Goal: Task Accomplishment & Management: Use online tool/utility

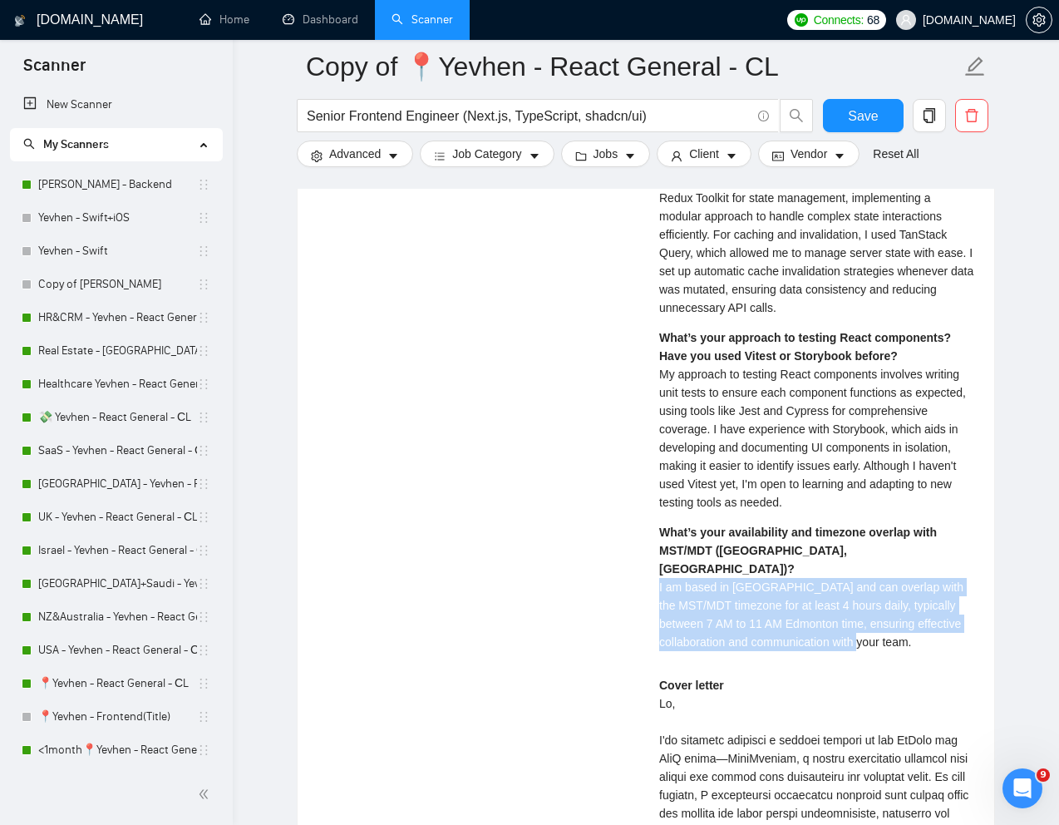
scroll to position [293, 0]
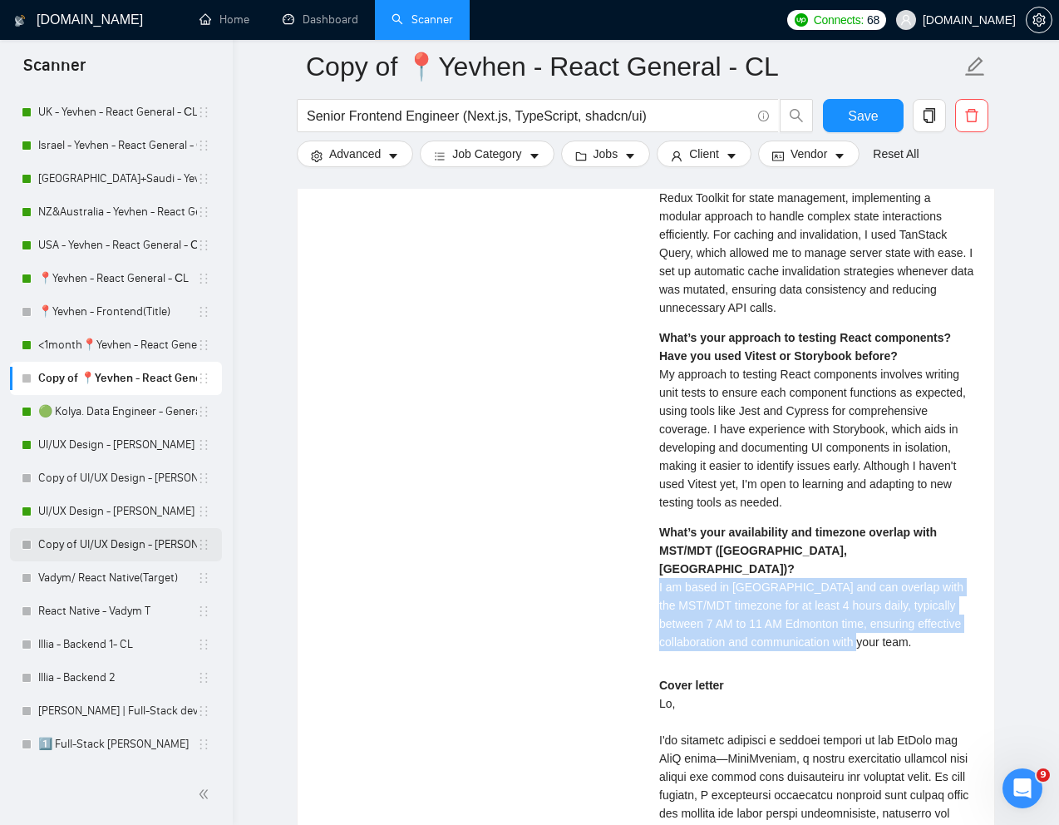
click at [89, 544] on link "Copy of UI/UX Design - [PERSON_NAME]" at bounding box center [117, 544] width 159 height 33
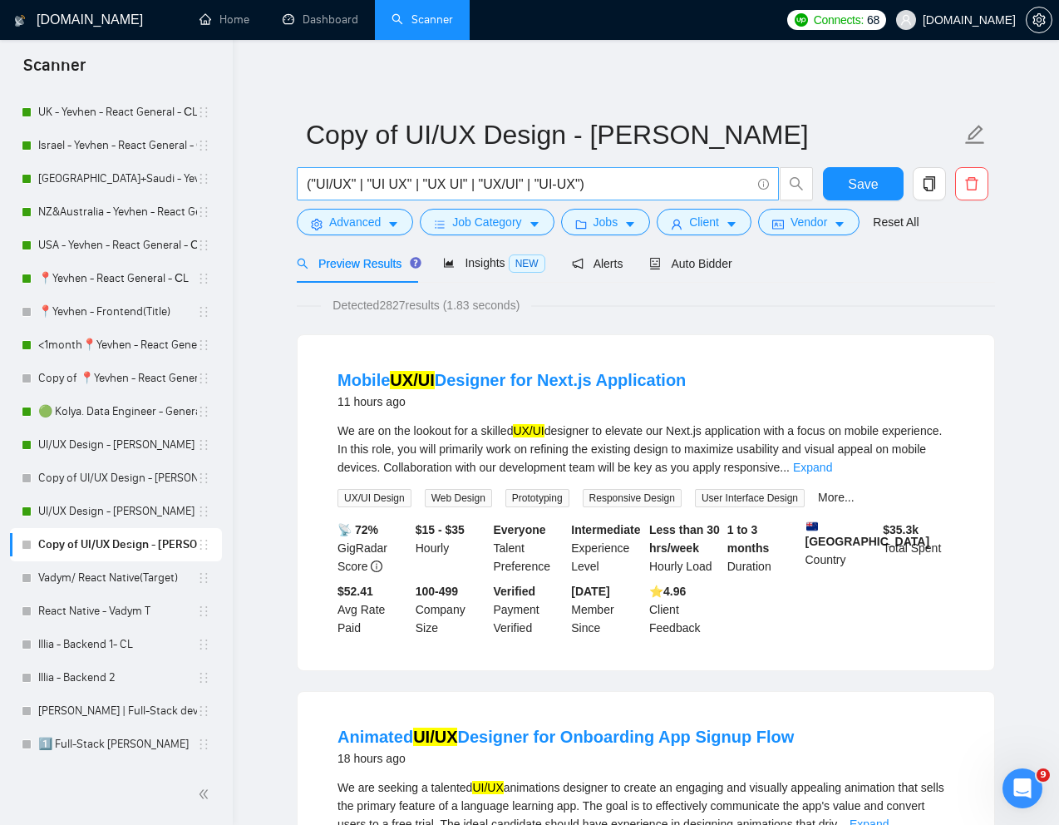
click at [688, 191] on input "("UI/UX" | "UI UX" | "UX UI" | "UX/UI" | "UI-UX")" at bounding box center [529, 184] width 444 height 21
click at [907, 218] on link "Reset All" at bounding box center [896, 222] width 46 height 18
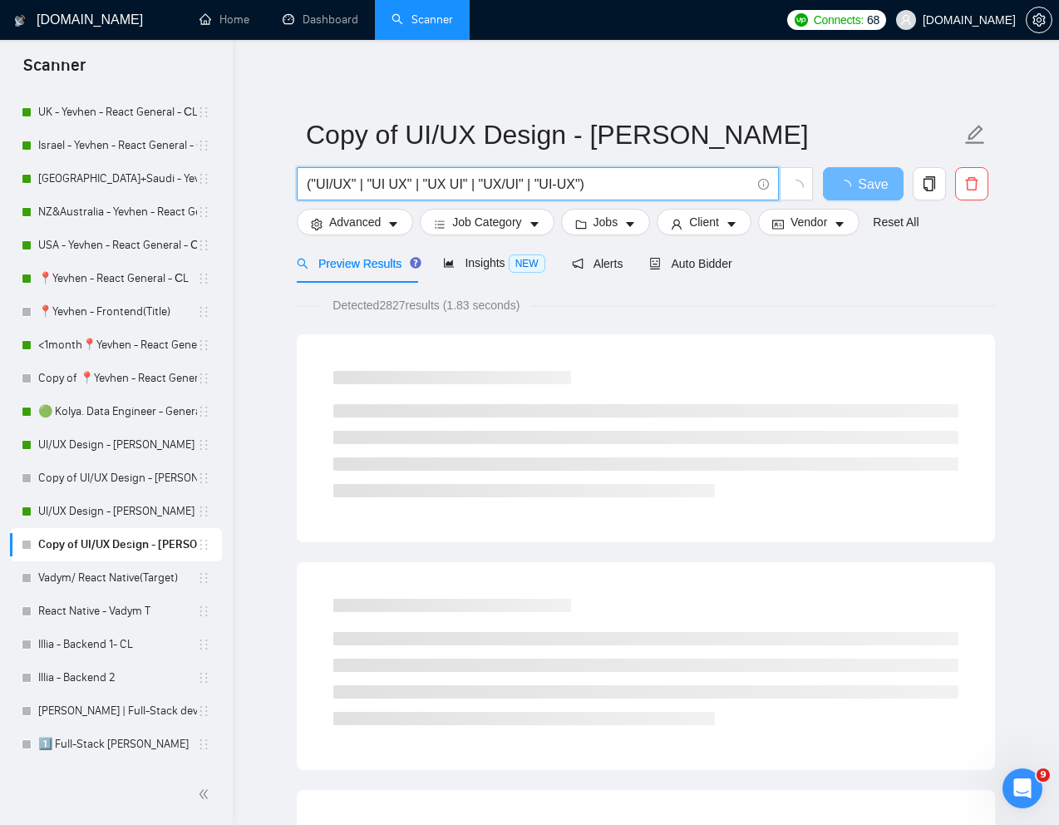
click at [697, 183] on input "("UI/UX" | "UI UX" | "UX UI" | "UX/UI" | "UI-UX")" at bounding box center [529, 184] width 444 height 21
paste input "UX designer with e-commerce experience to support app development"
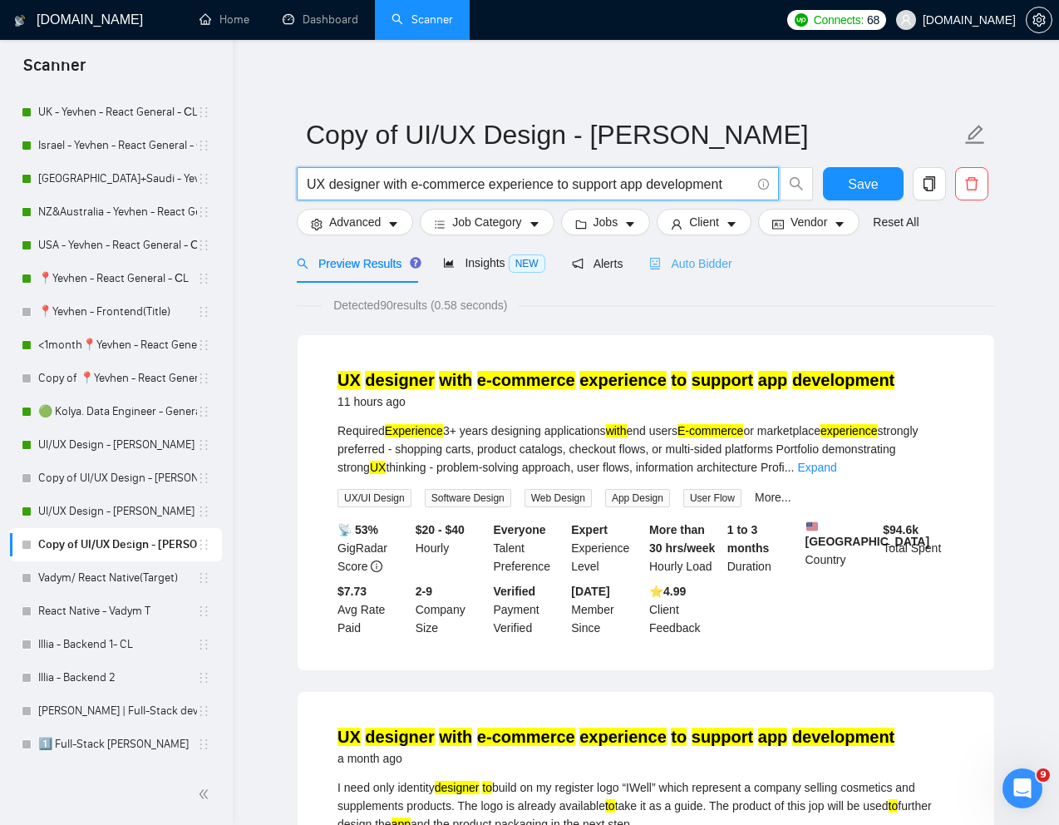
type input "UX designer with e-commerce experience to support app development"
click at [702, 263] on span "Auto Bidder" at bounding box center [690, 263] width 82 height 13
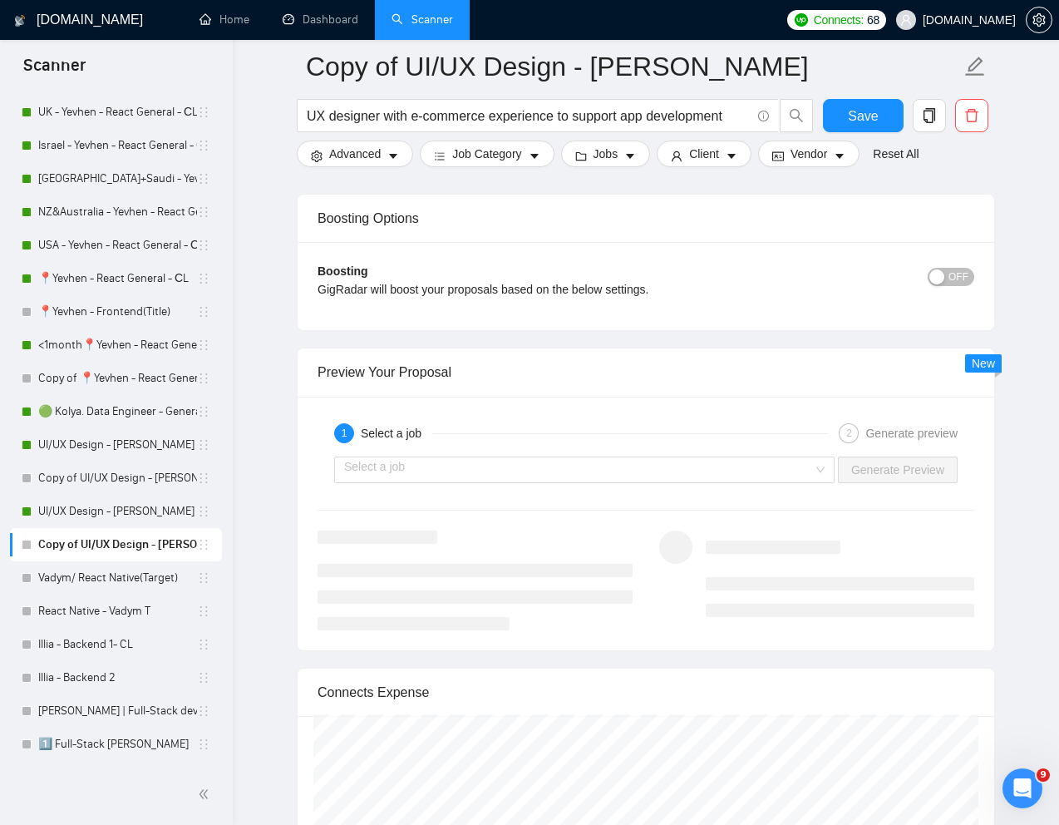
scroll to position [3108, 0]
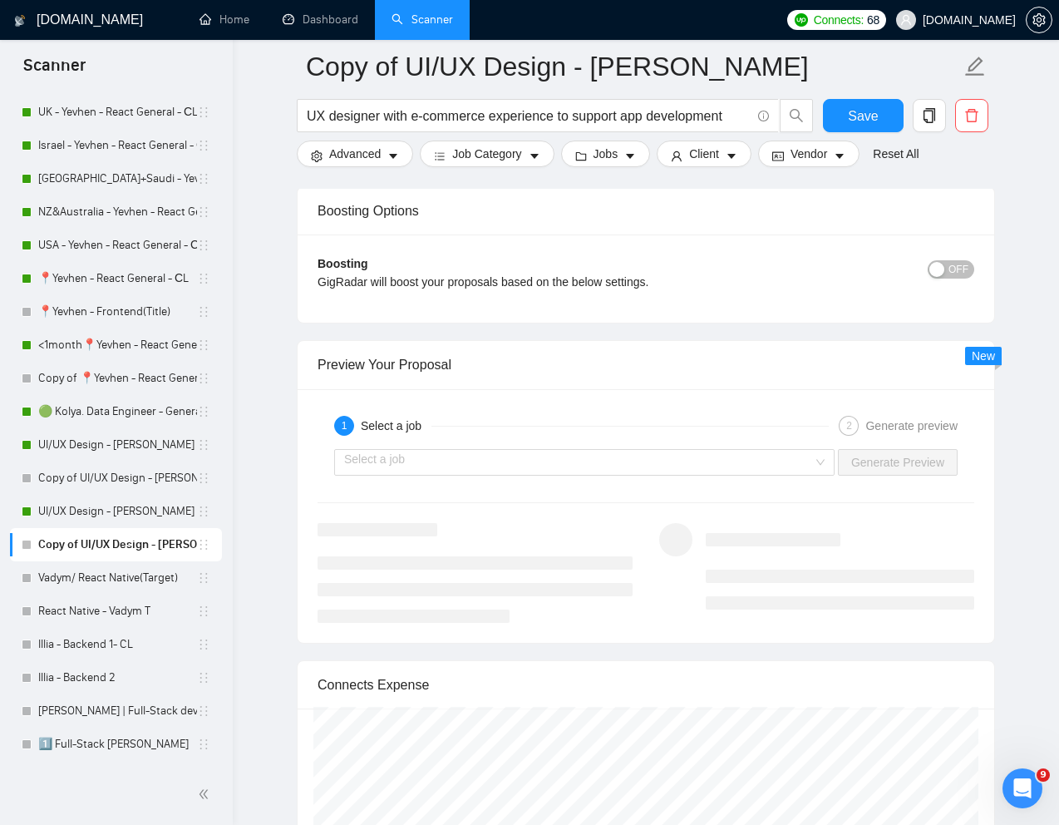
click at [692, 446] on div "Select a job Generate Preview" at bounding box center [646, 462] width 660 height 40
click at [684, 456] on input "search" at bounding box center [578, 462] width 469 height 25
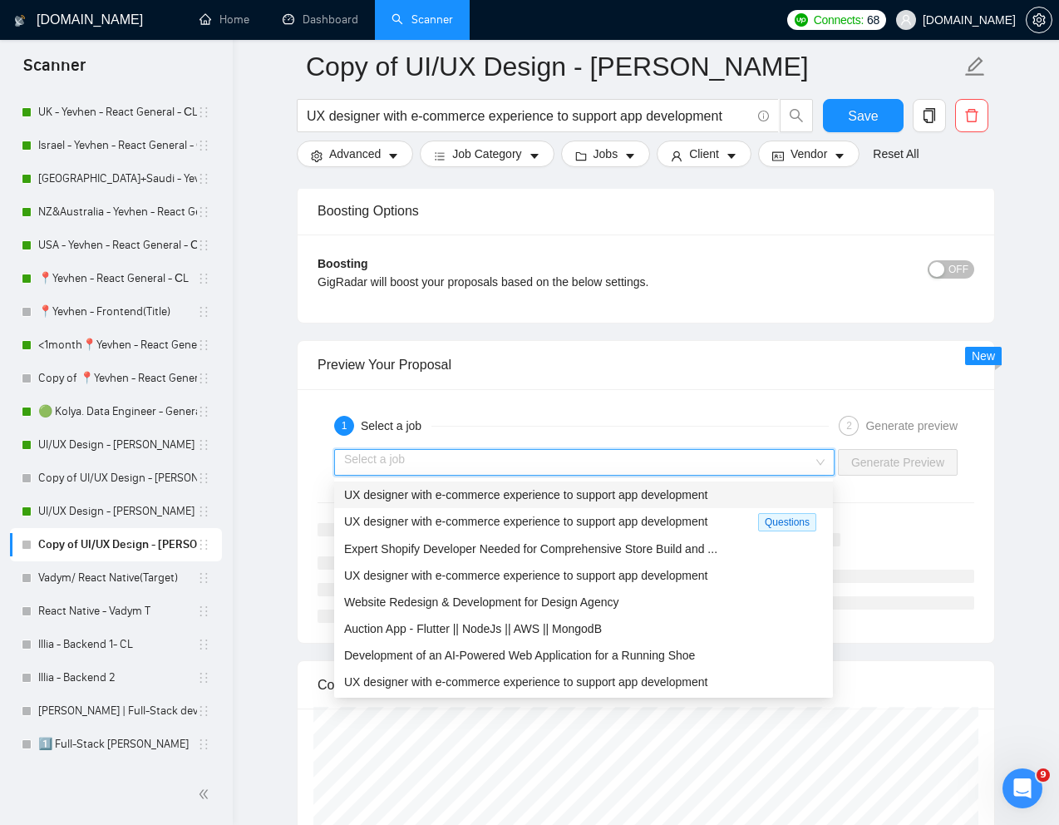
click at [585, 491] on span "UX designer with e-commerce experience to support app development" at bounding box center [525, 494] width 363 height 13
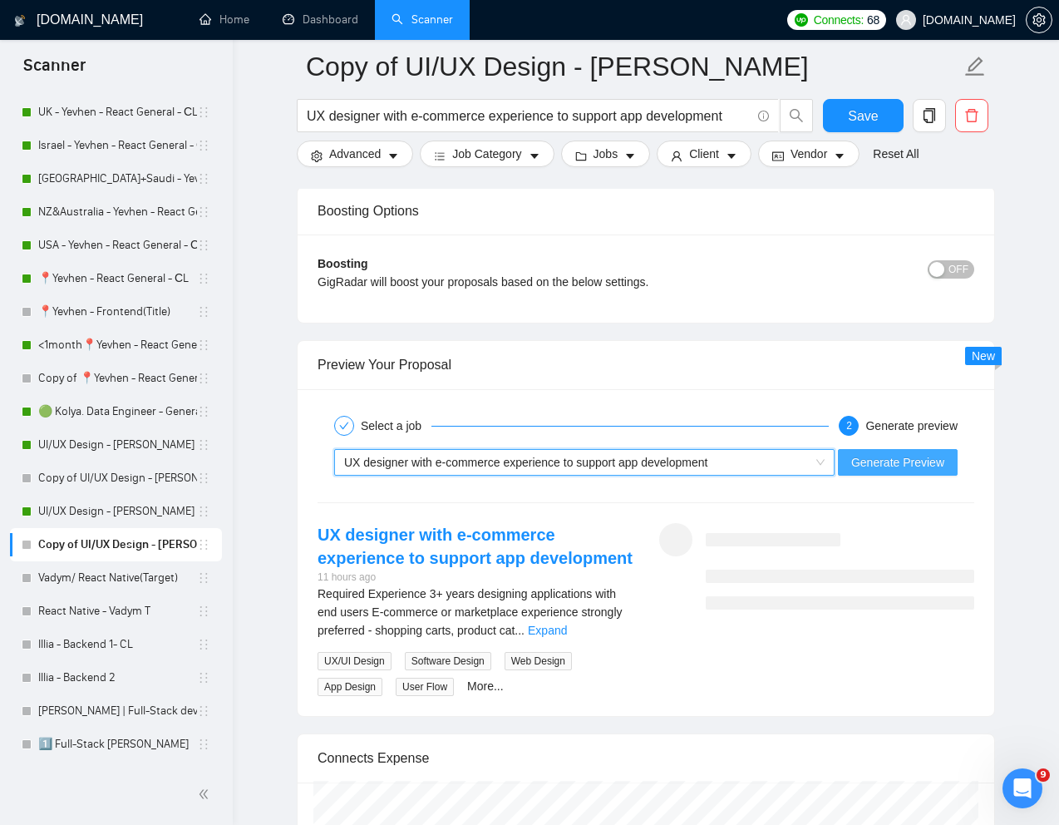
click at [860, 459] on span "Generate Preview" at bounding box center [898, 462] width 93 height 18
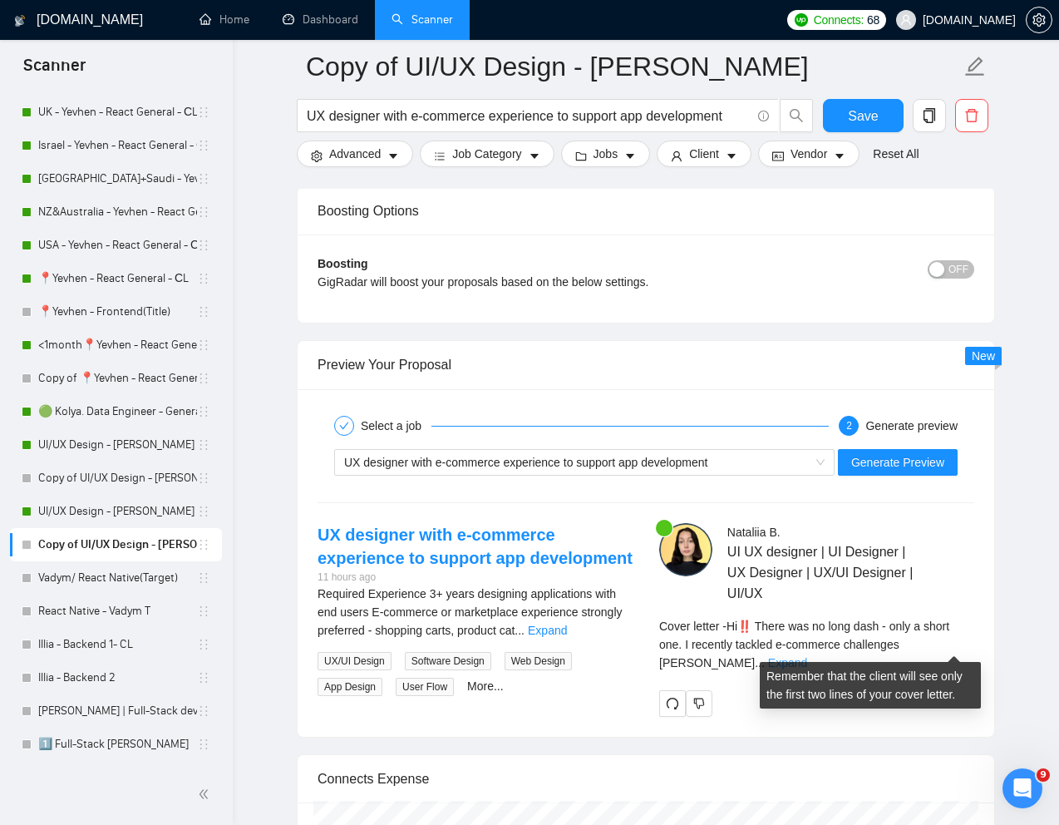
click at [807, 656] on link "Expand" at bounding box center [787, 662] width 39 height 13
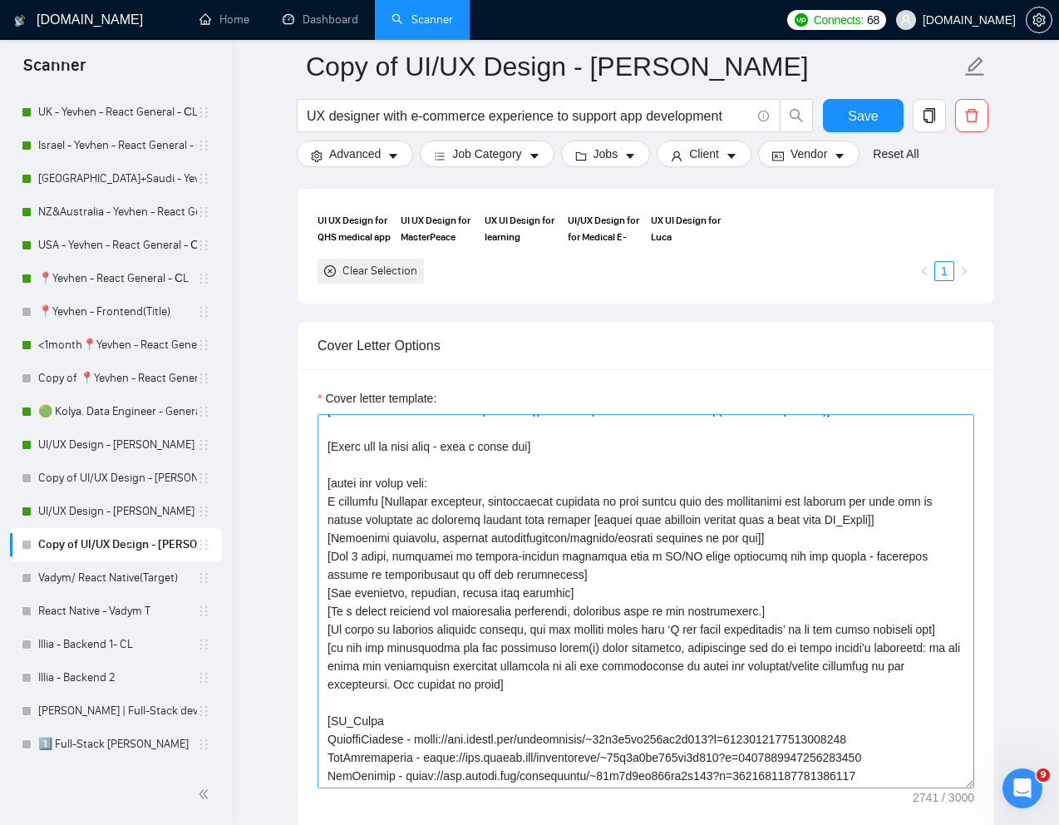
scroll to position [0, 0]
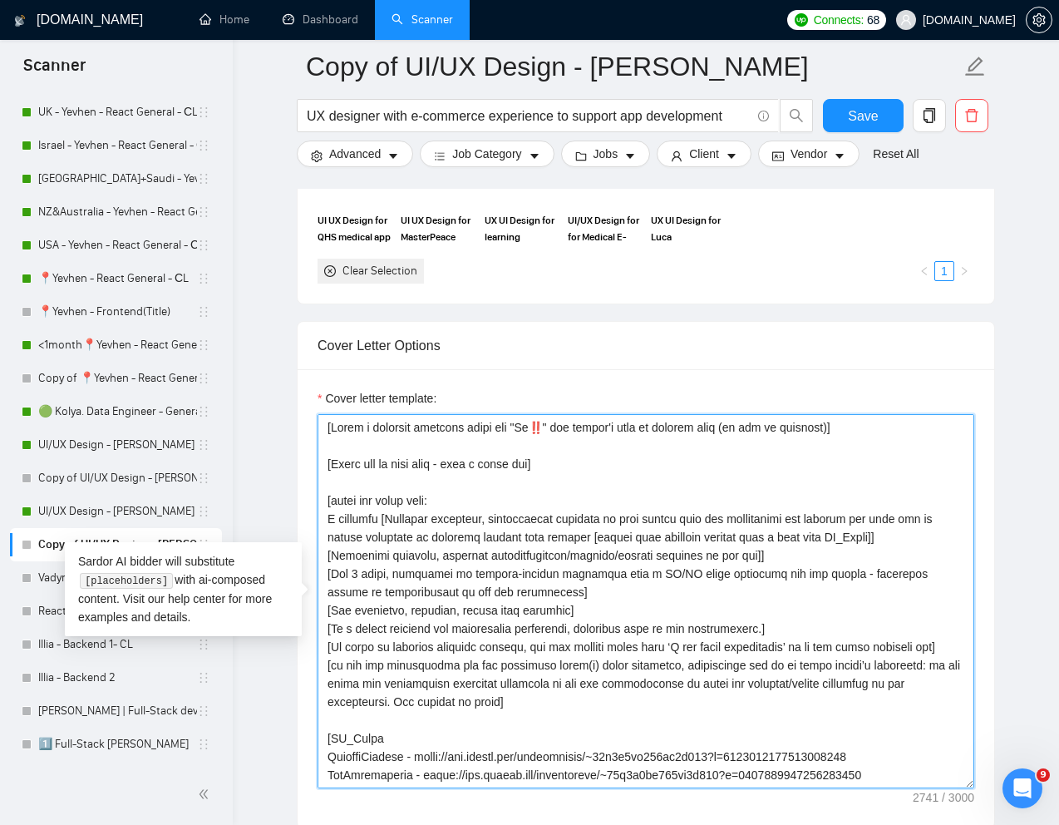
drag, startPoint x: 589, startPoint y: 462, endPoint x: 317, endPoint y: 462, distance: 271.9
click at [318, 462] on textarea "Cover letter template:" at bounding box center [646, 601] width 657 height 374
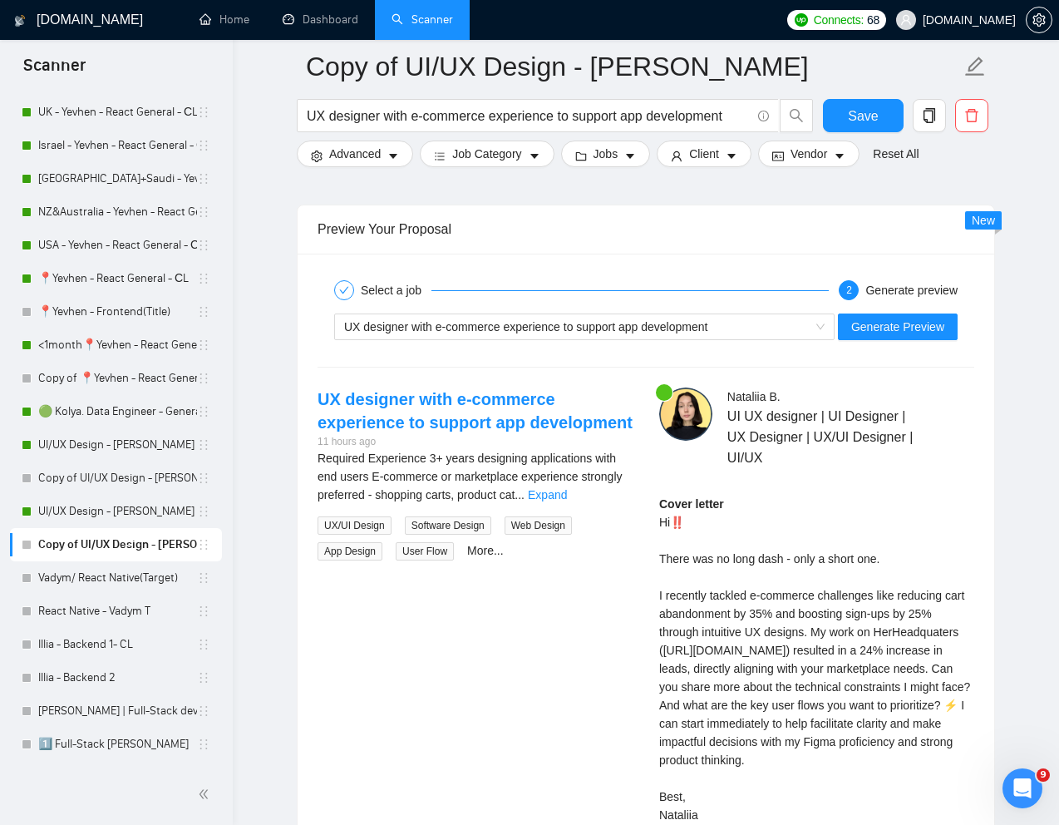
scroll to position [3379, 0]
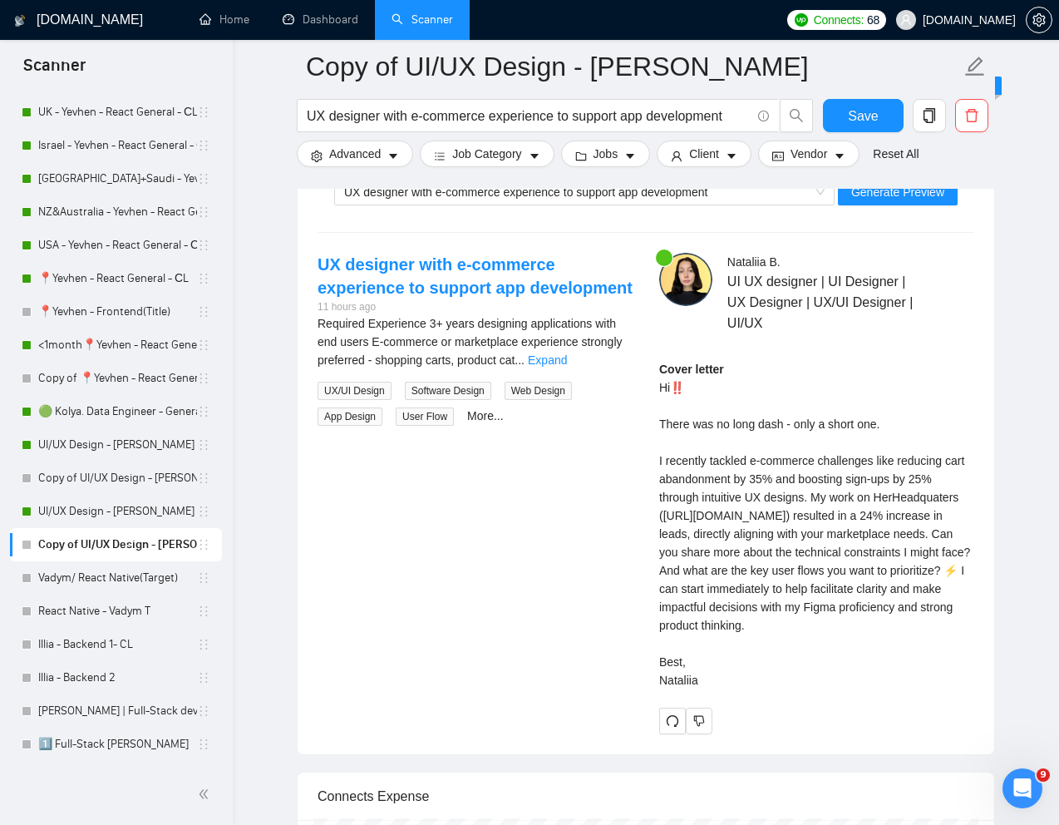
type textarea "[Lorem i dolorsit ametcons adipi eli "Se‼️" doe tempor'i utla et dolorem aliq (…"
click at [136, 471] on link "Copy of UI/UX Design - [PERSON_NAME]" at bounding box center [117, 478] width 159 height 33
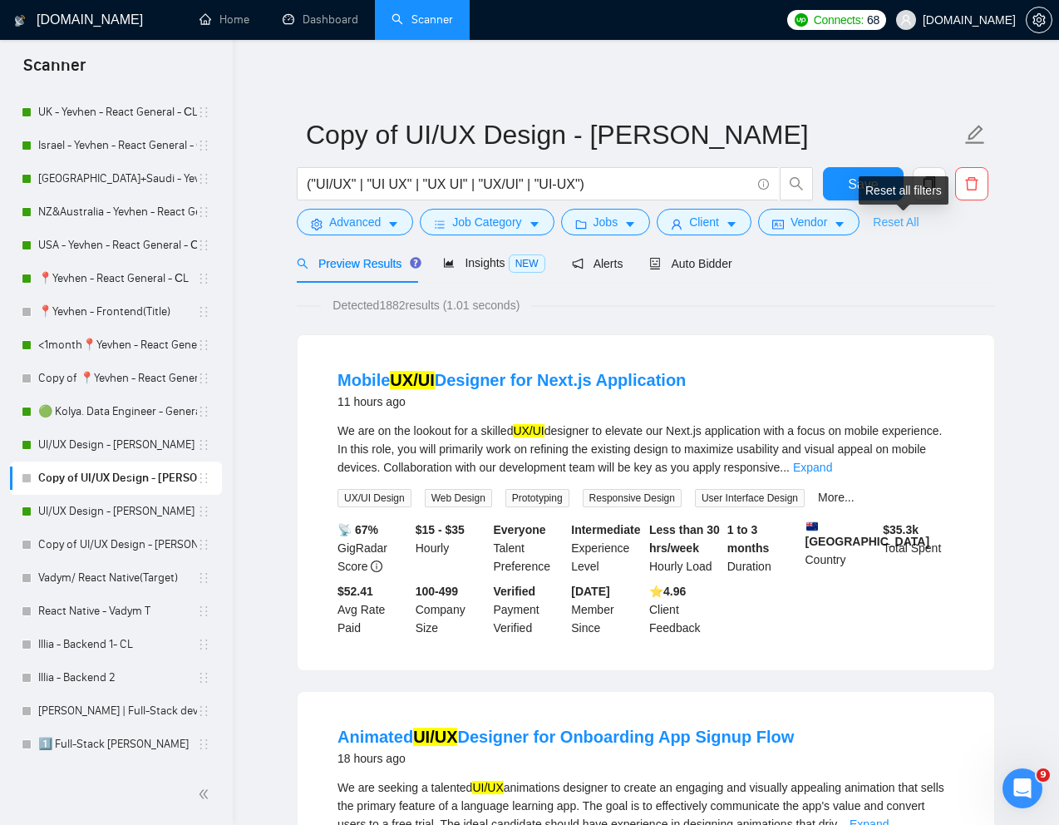
click at [911, 221] on link "Reset All" at bounding box center [896, 222] width 46 height 18
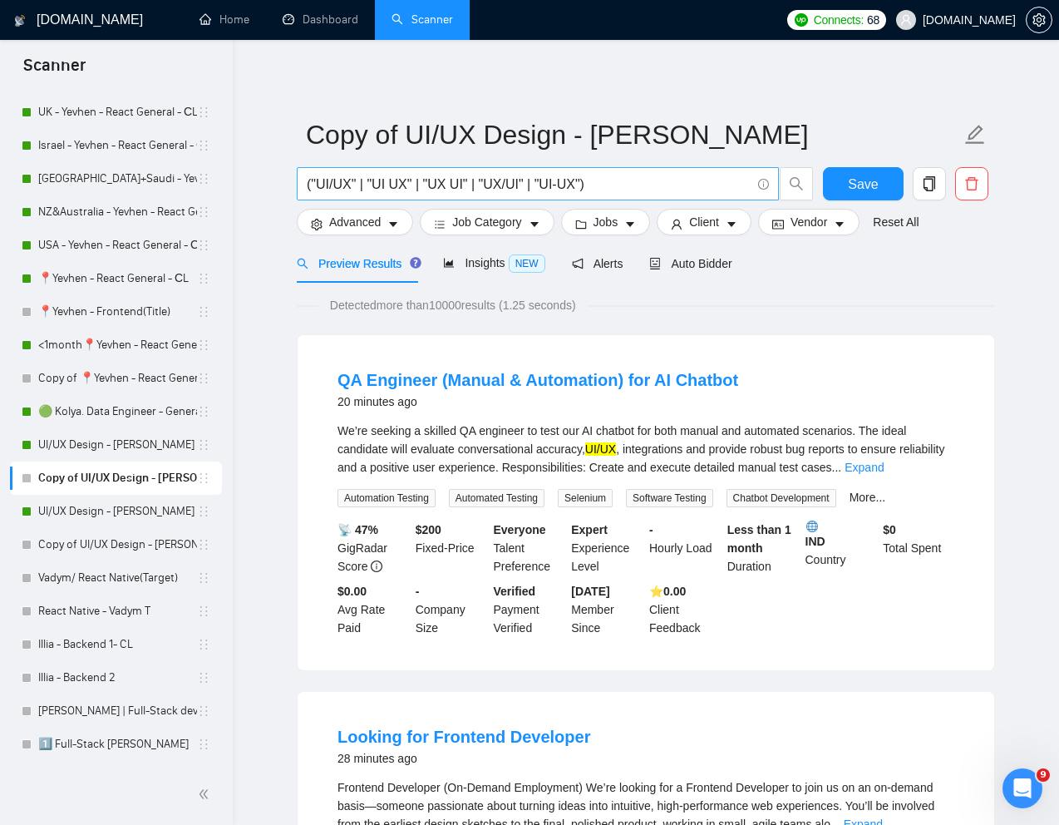
click at [619, 186] on input "("UI/UX" | "UI UX" | "UX UI" | "UX/UI" | "UI-UX")" at bounding box center [529, 184] width 444 height 21
paste input "Frontend UX Designer for B2B Enterprise Platform"
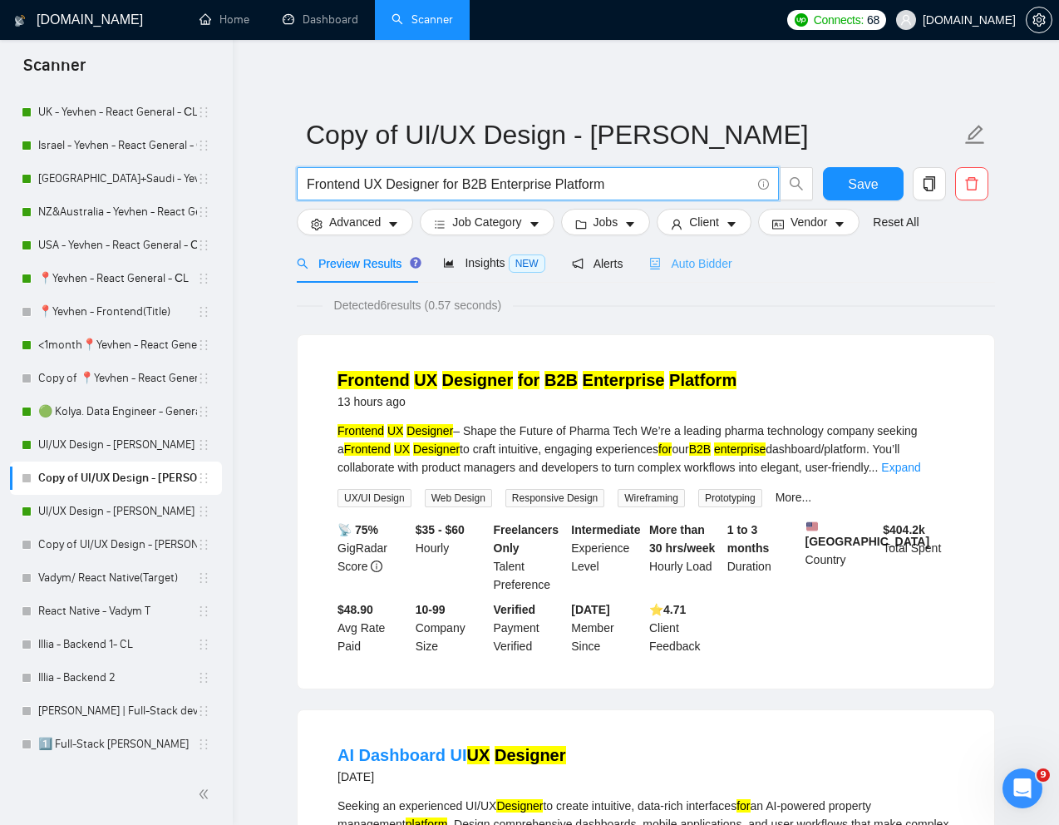
type input "Frontend UX Designer for B2B Enterprise Platform"
click at [724, 262] on span "Auto Bidder" at bounding box center [690, 263] width 82 height 13
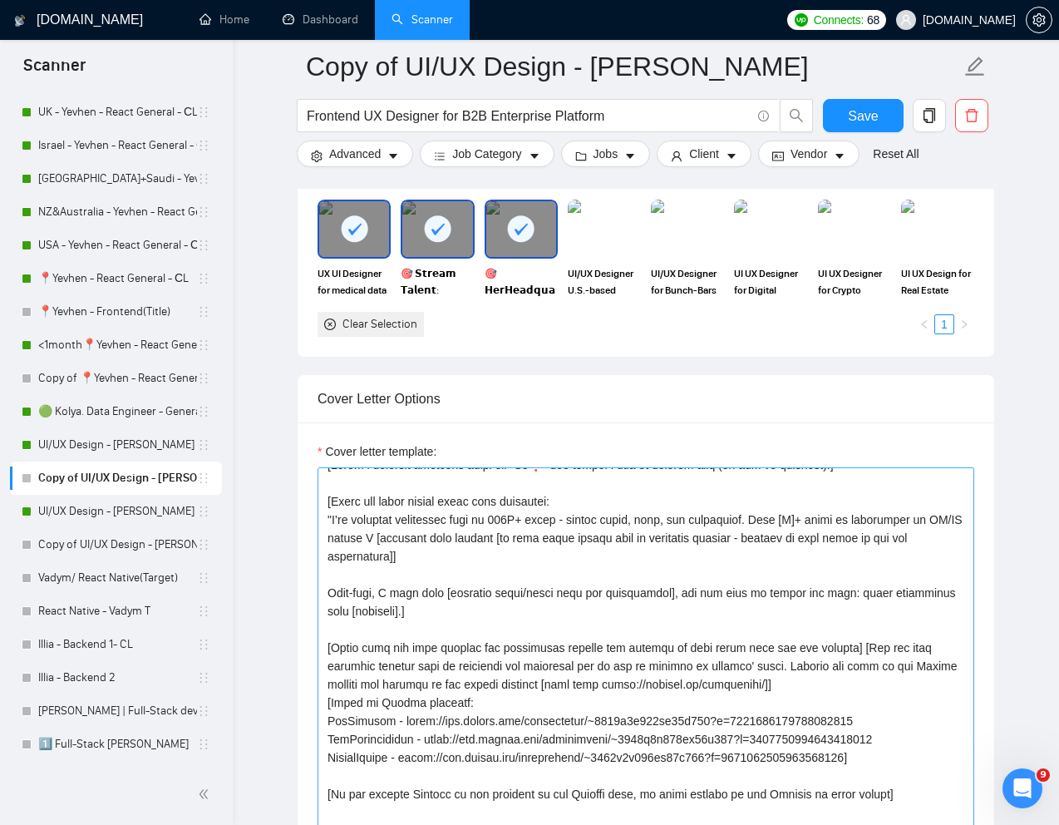
scroll to position [20, 0]
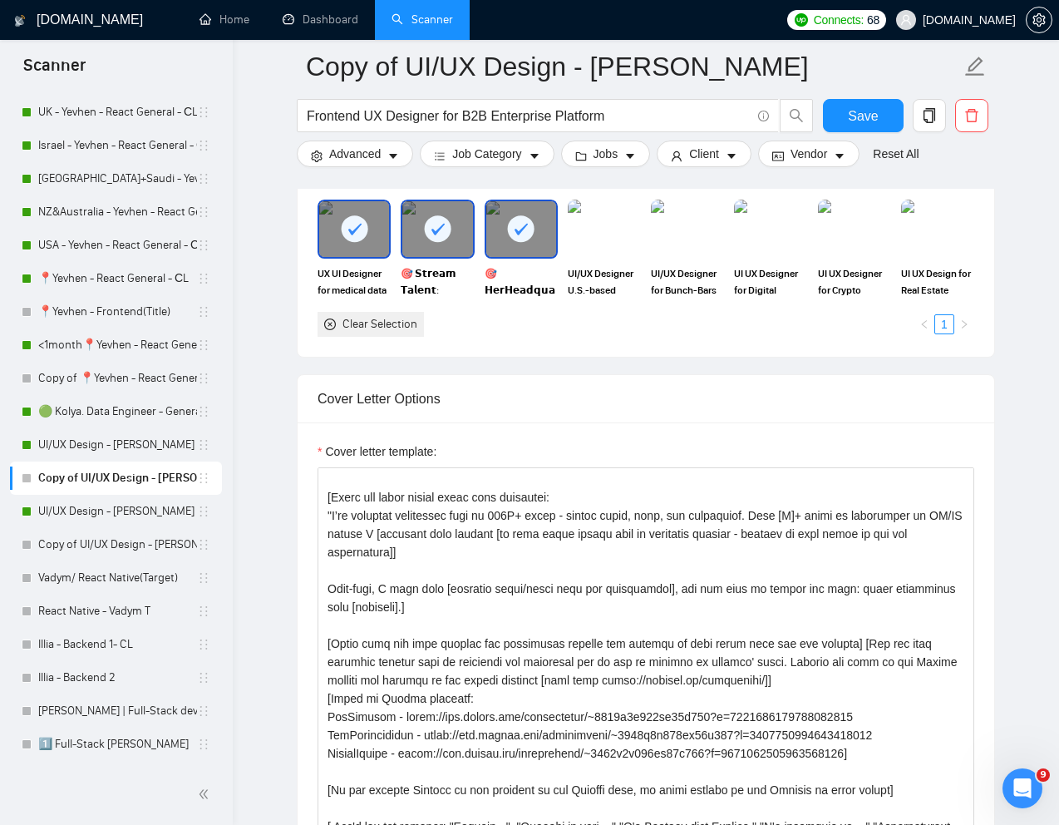
click at [531, 239] on icon at bounding box center [520, 228] width 27 height 27
click at [432, 233] on rect at bounding box center [438, 228] width 27 height 27
click at [371, 233] on div at bounding box center [354, 228] width 70 height 55
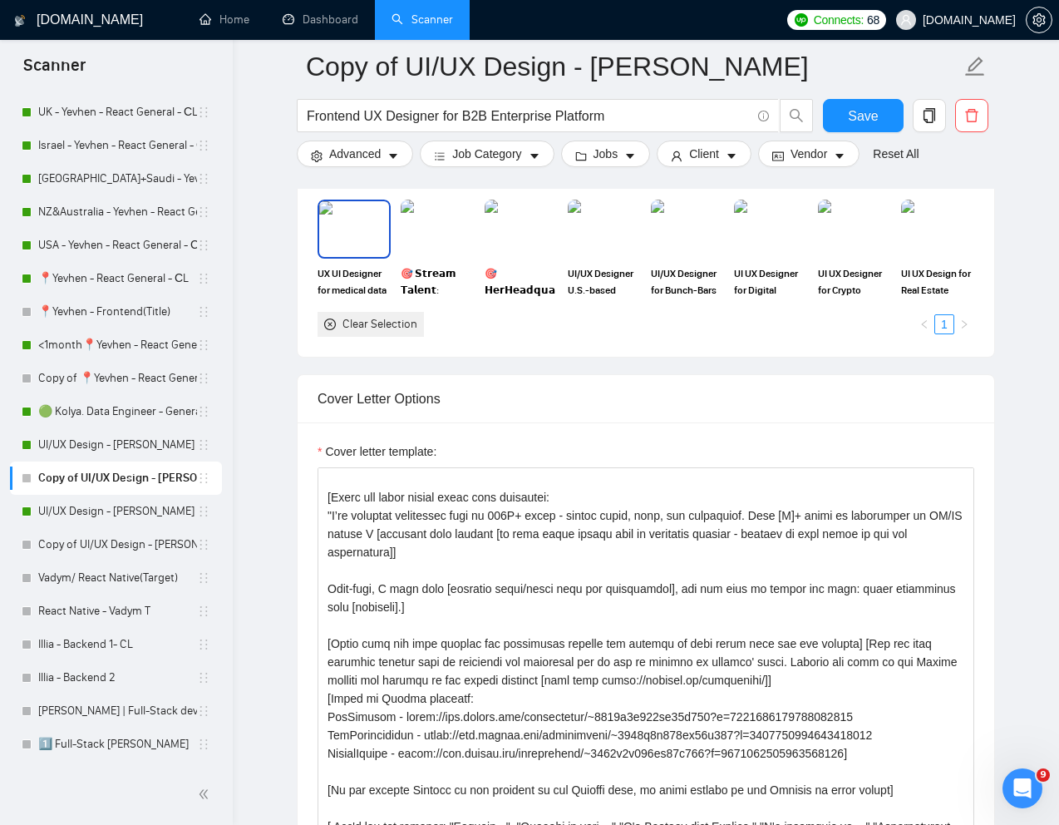
click at [356, 241] on img at bounding box center [354, 228] width 70 height 55
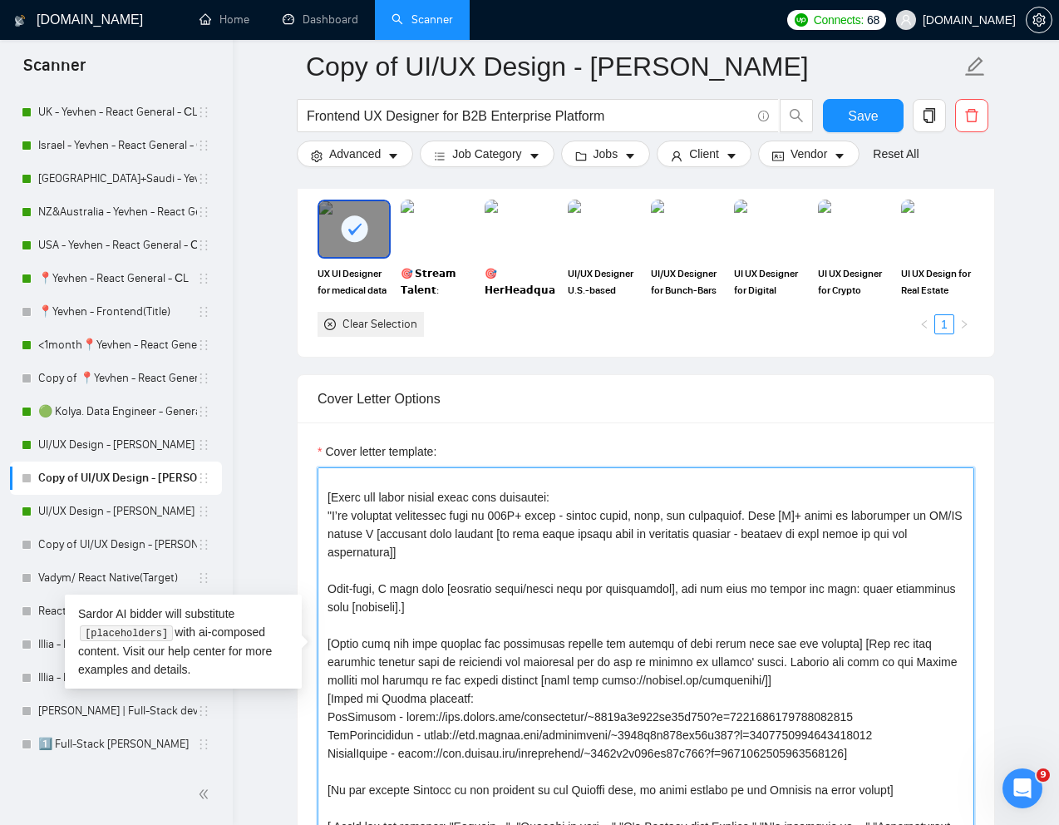
drag, startPoint x: 325, startPoint y: 740, endPoint x: 923, endPoint y: 748, distance: 598.0
click at [923, 748] on textarea "Cover letter template:" at bounding box center [646, 654] width 657 height 374
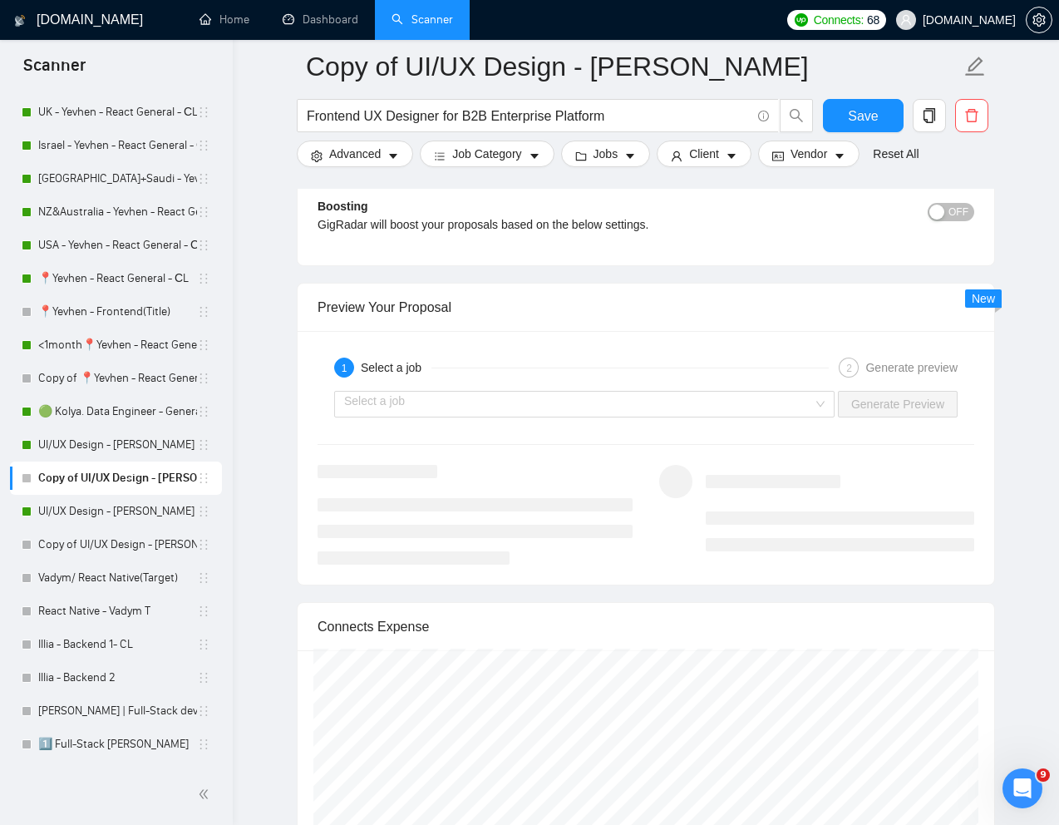
scroll to position [3051, 0]
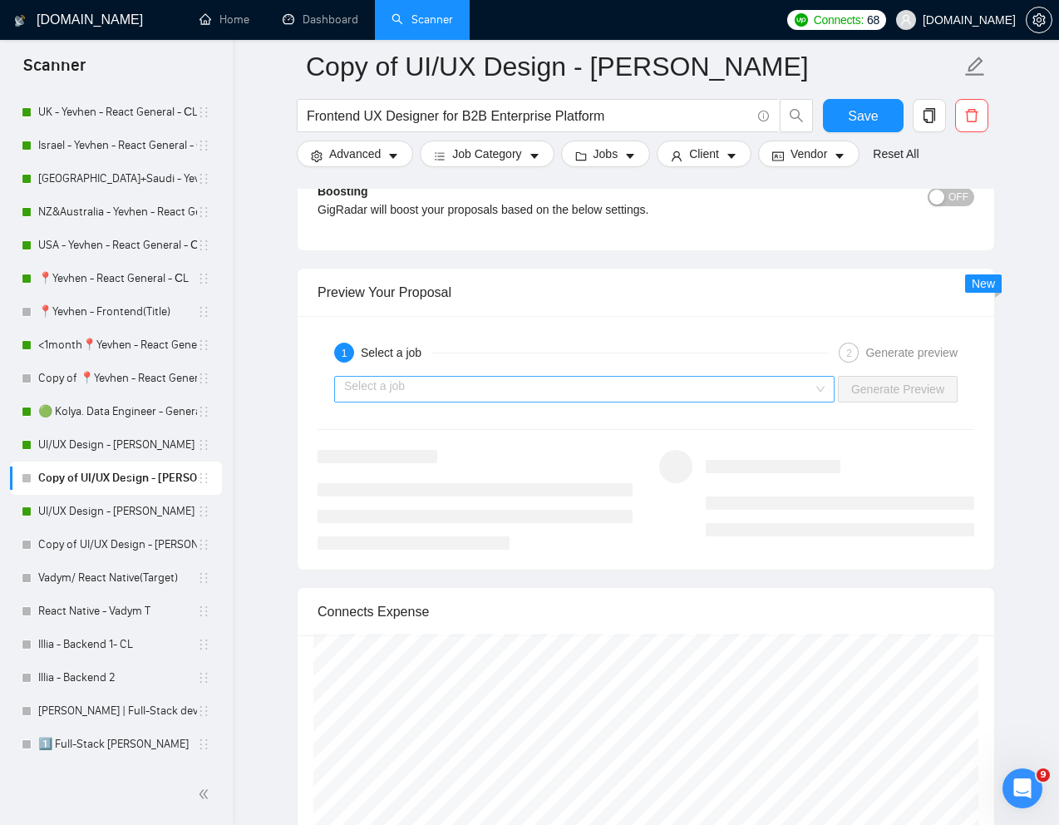
type textarea "[Lorem i dolorsit ametcons adipi eli "Se❗" doe tempor'i utla et dolorem aliq (e…"
click at [792, 393] on input "search" at bounding box center [578, 389] width 469 height 25
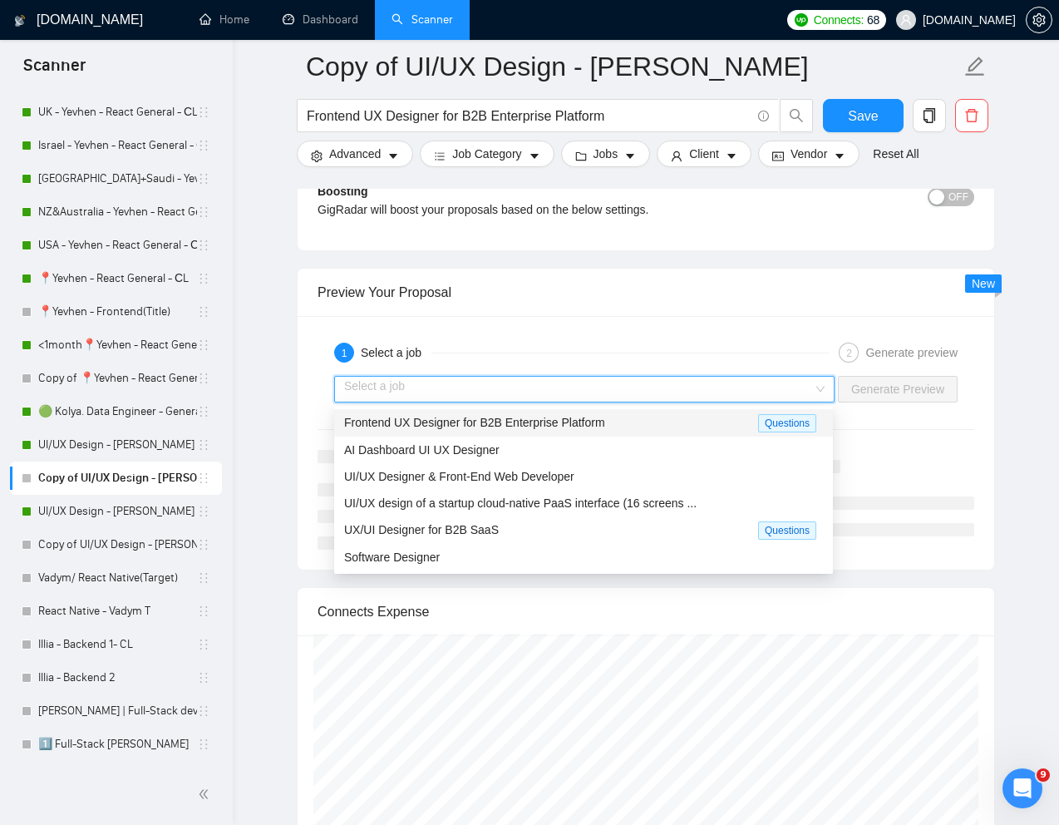
click at [581, 430] on div "Frontend UX Designer for B2B Enterprise Platform" at bounding box center [551, 422] width 414 height 19
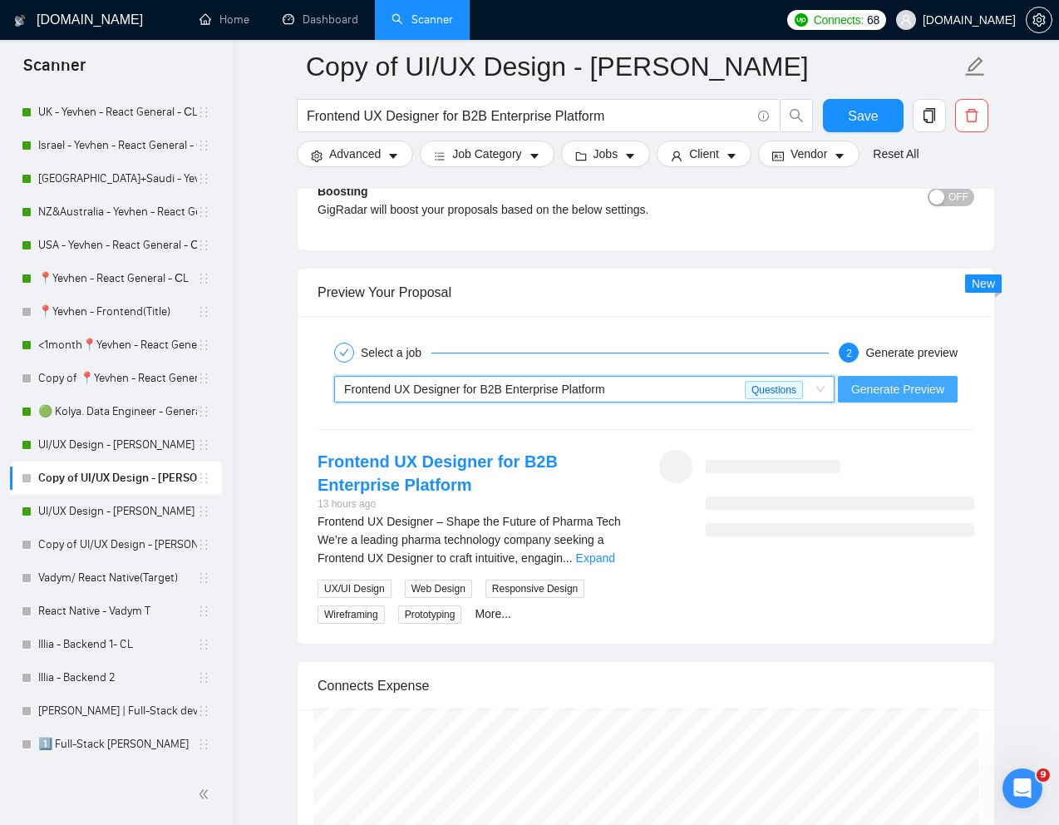
click at [918, 396] on span "Generate Preview" at bounding box center [898, 389] width 93 height 18
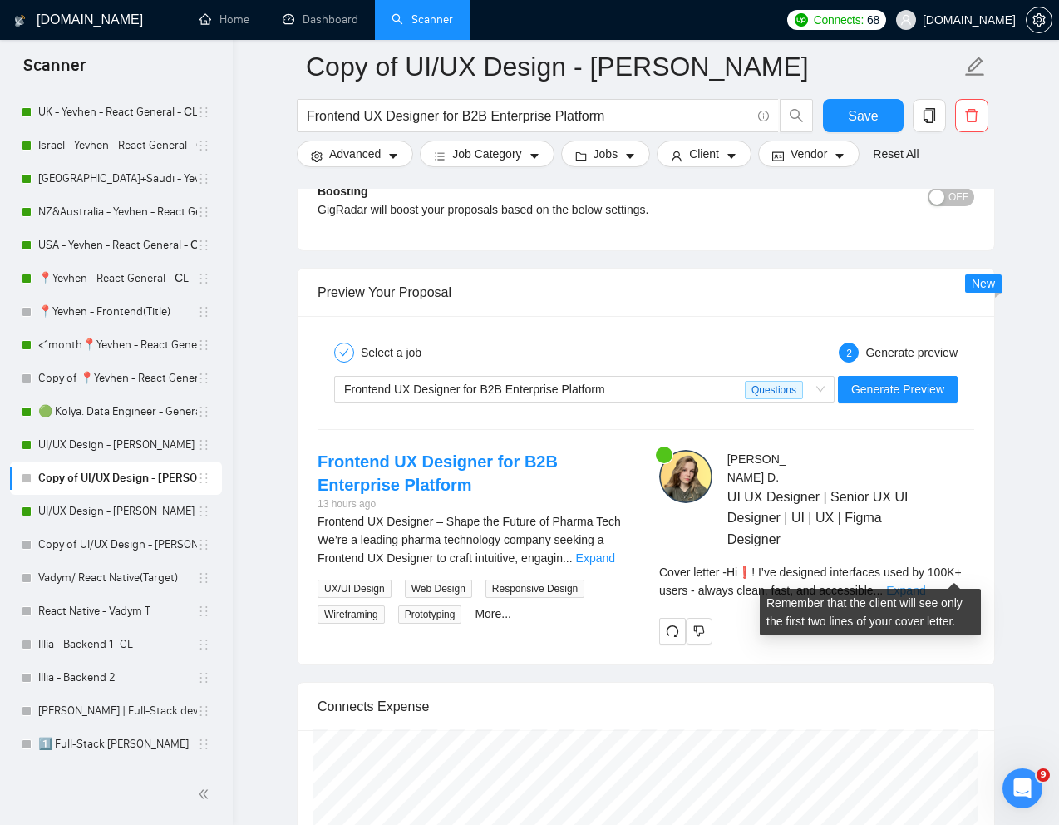
click at [926, 584] on link "Expand" at bounding box center [905, 590] width 39 height 13
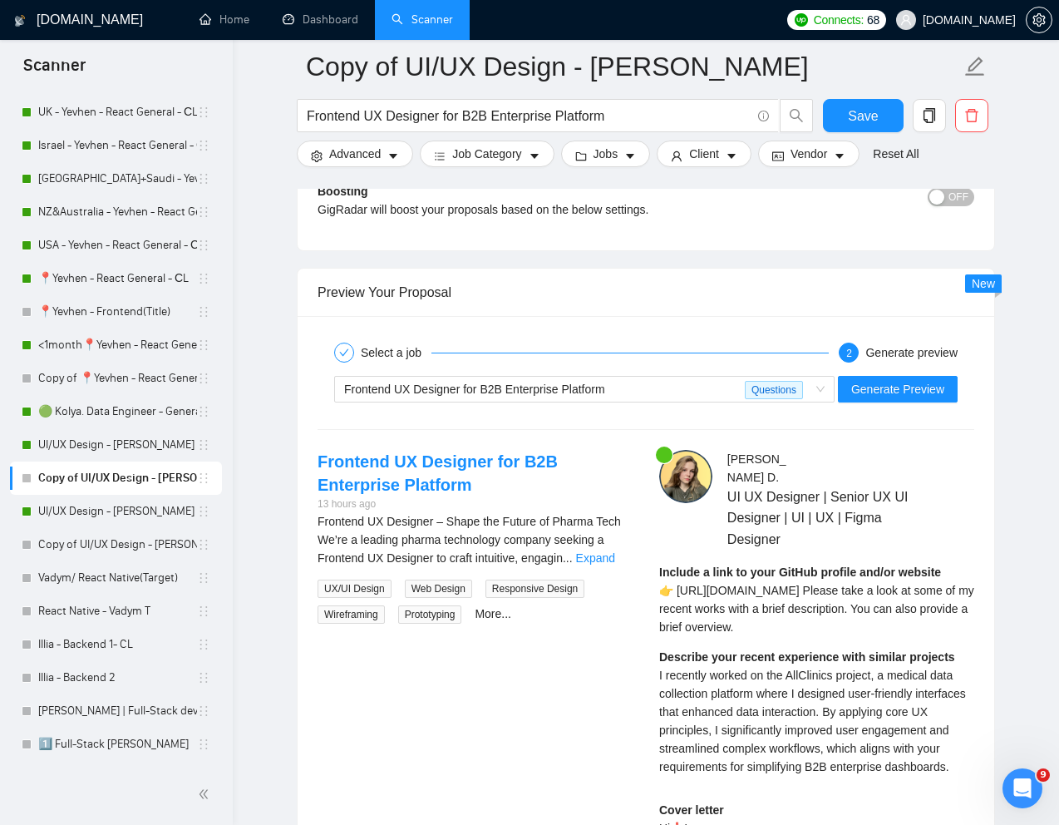
drag, startPoint x: 679, startPoint y: 572, endPoint x: 831, endPoint y: 606, distance: 155.1
click at [831, 606] on div "Include a link to your GitHub profile and/or website 👉 [URL][DOMAIN_NAME] Pleas…" at bounding box center [816, 599] width 315 height 73
copy span "ttps://[DOMAIN_NAME][URL] Please take a look at some of my recent works with a …"
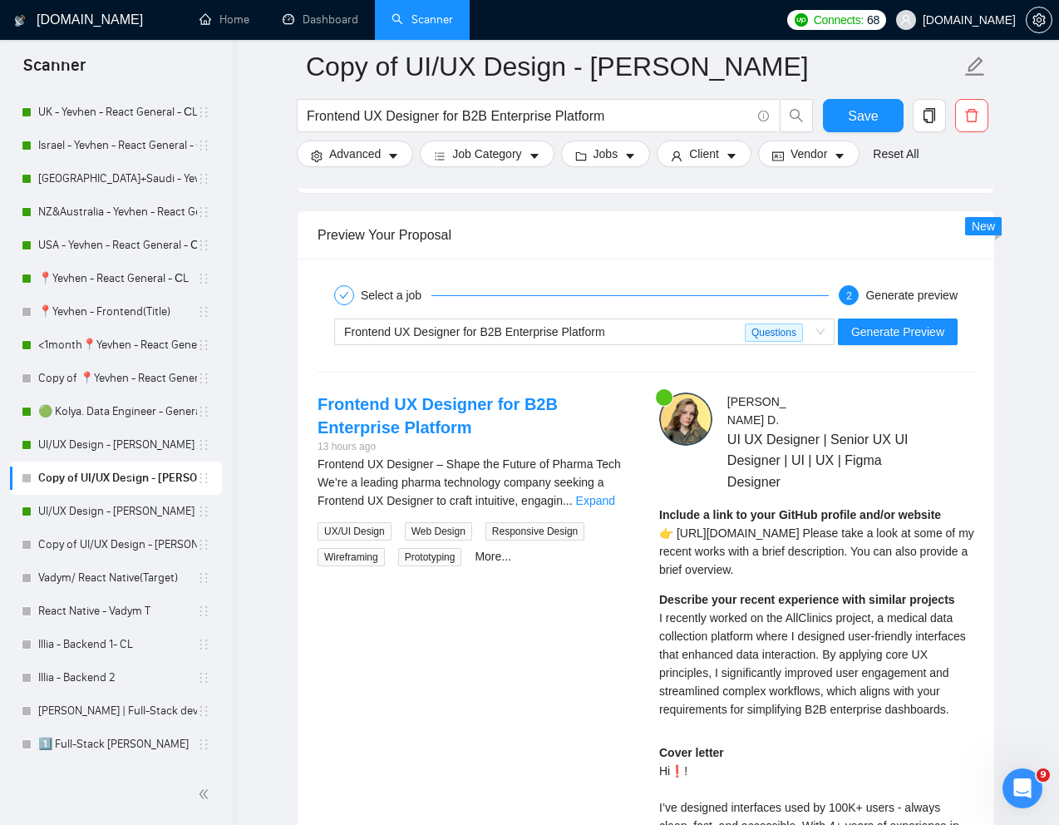
scroll to position [3109, 0]
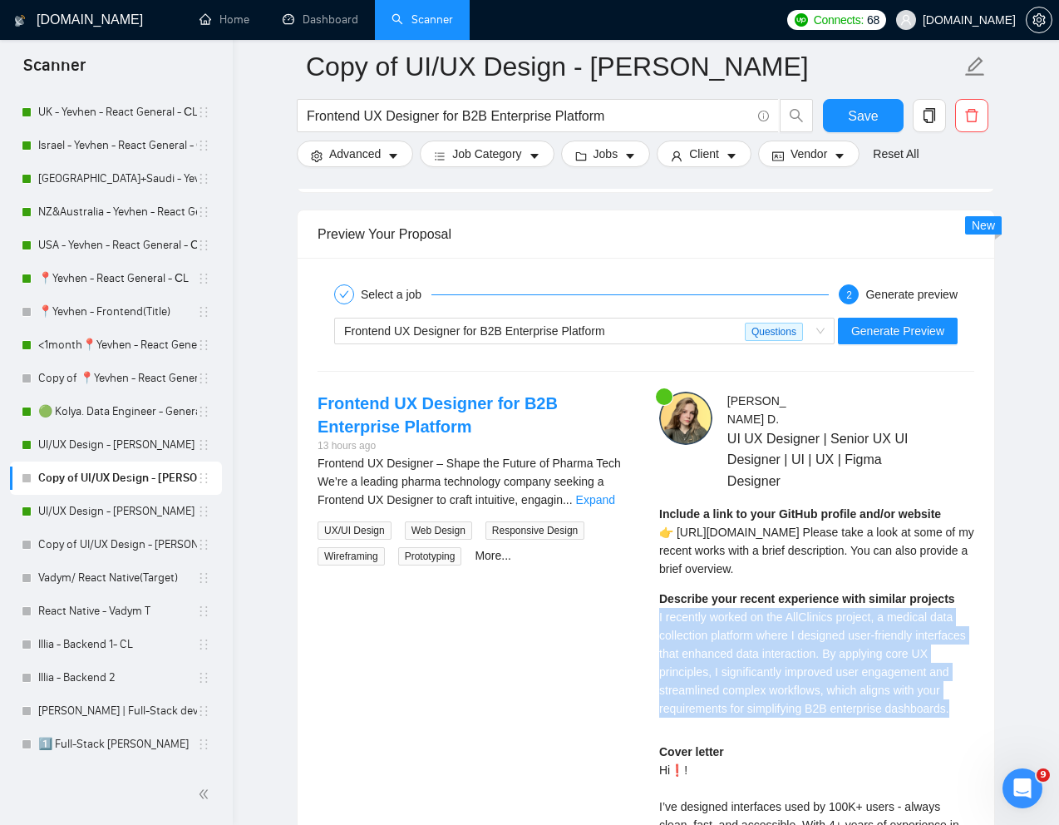
drag, startPoint x: 657, startPoint y: 599, endPoint x: 801, endPoint y: 707, distance: 180.0
click at [801, 707] on div "[PERSON_NAME] UI UX Designer | Senior UX UI Designer | UI | UX | Figma Designer…" at bounding box center [817, 790] width 342 height 797
copy span "I recently worked on the AllClinics project, a medical data collection platform…"
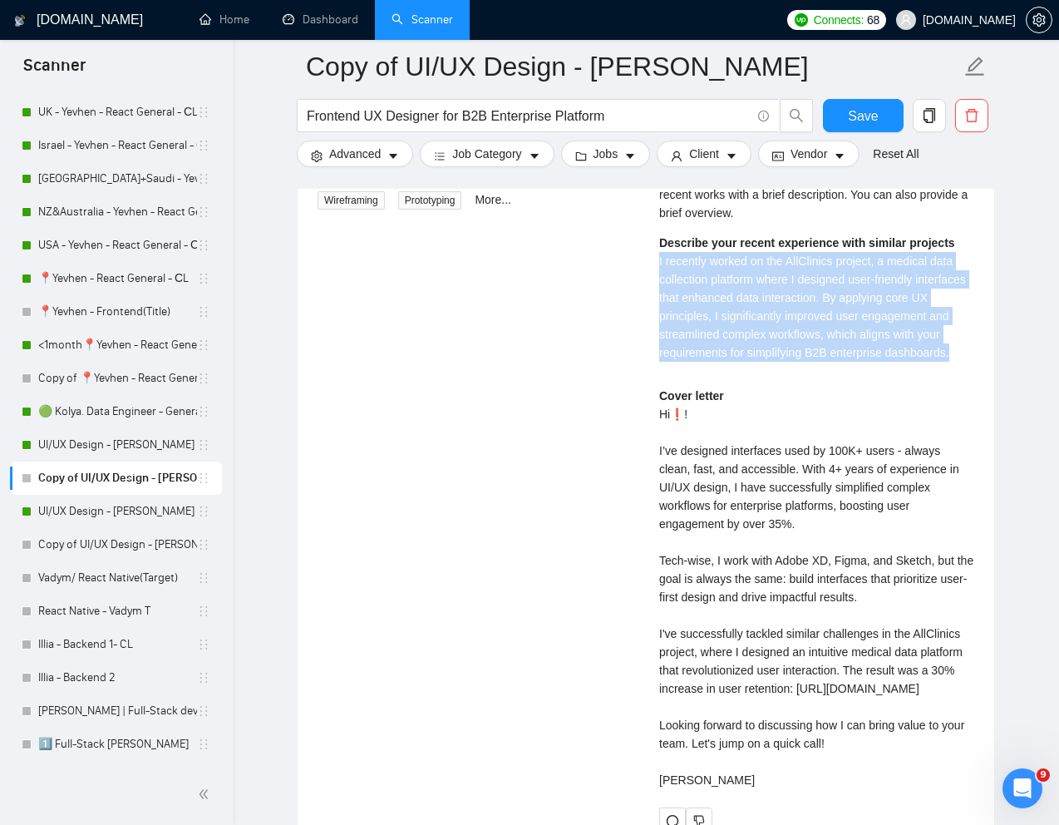
scroll to position [3466, 0]
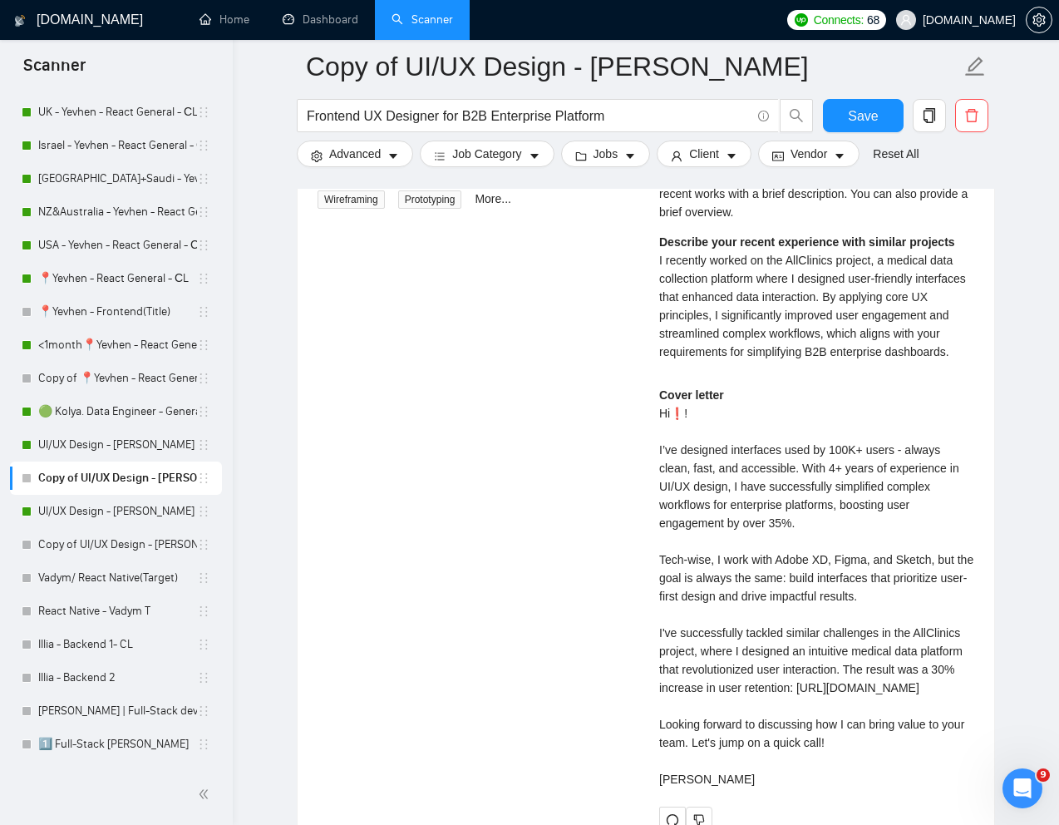
click at [713, 661] on div "Cover letter Hi❗! I’ve designed interfaces used by 100K+ users - always clean, …" at bounding box center [816, 587] width 315 height 402
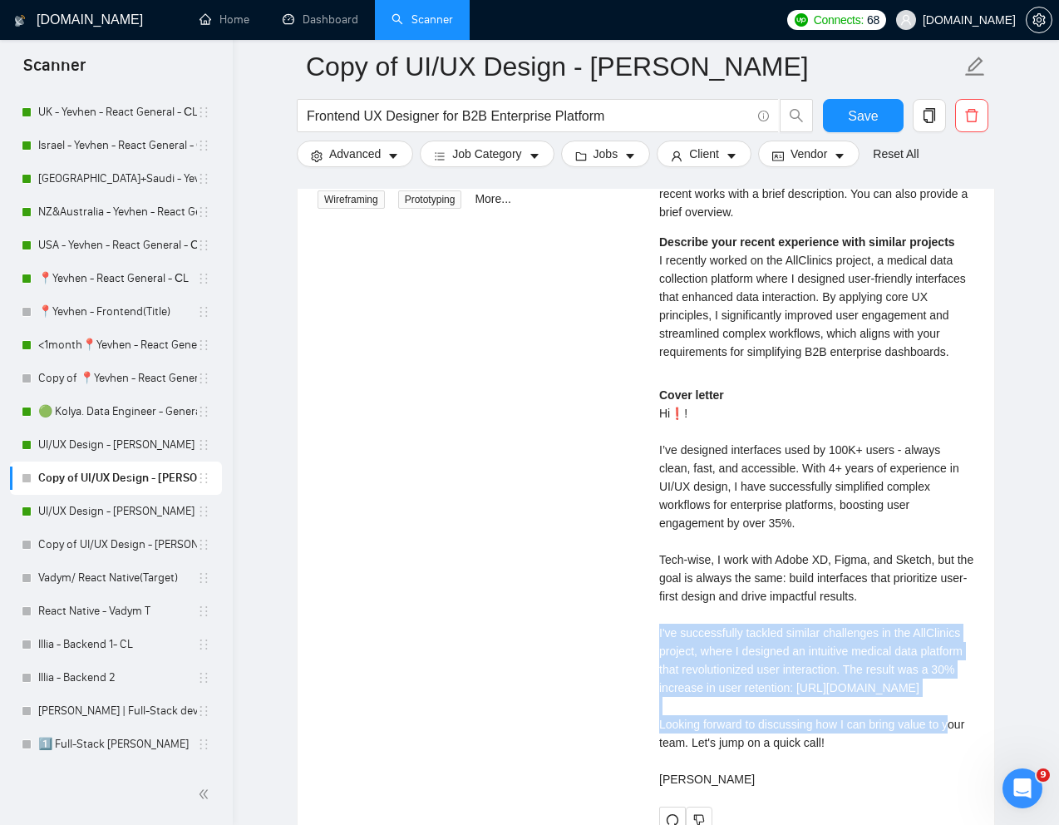
drag, startPoint x: 656, startPoint y: 635, endPoint x: 850, endPoint y: 728, distance: 214.6
click at [850, 728] on div "[PERSON_NAME] UI UX Designer | Senior UX UI Designer | UI | UX | Figma Designer…" at bounding box center [817, 433] width 342 height 797
copy div "I've successfully tackled similar challenges in the AllClinics project, where I…"
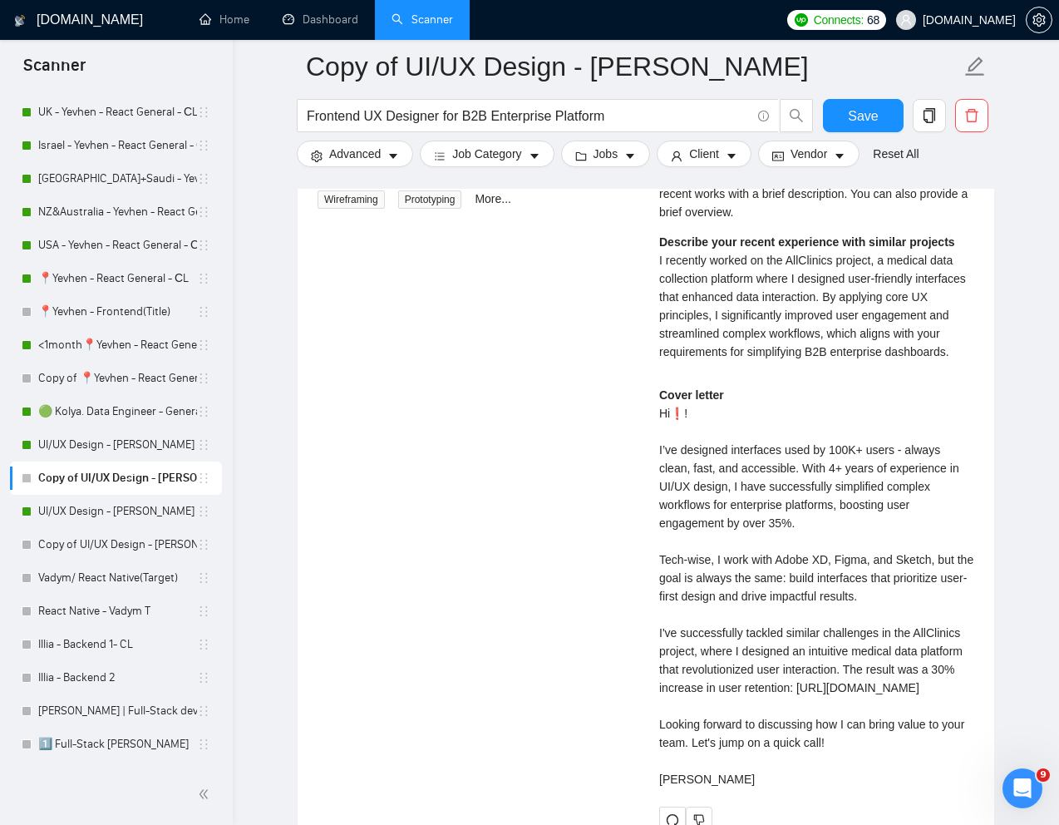
click at [630, 508] on div "Frontend UX Designer for B2B Enterprise Platform 13 hours ago Frontend UX Desig…" at bounding box center [646, 433] width 684 height 797
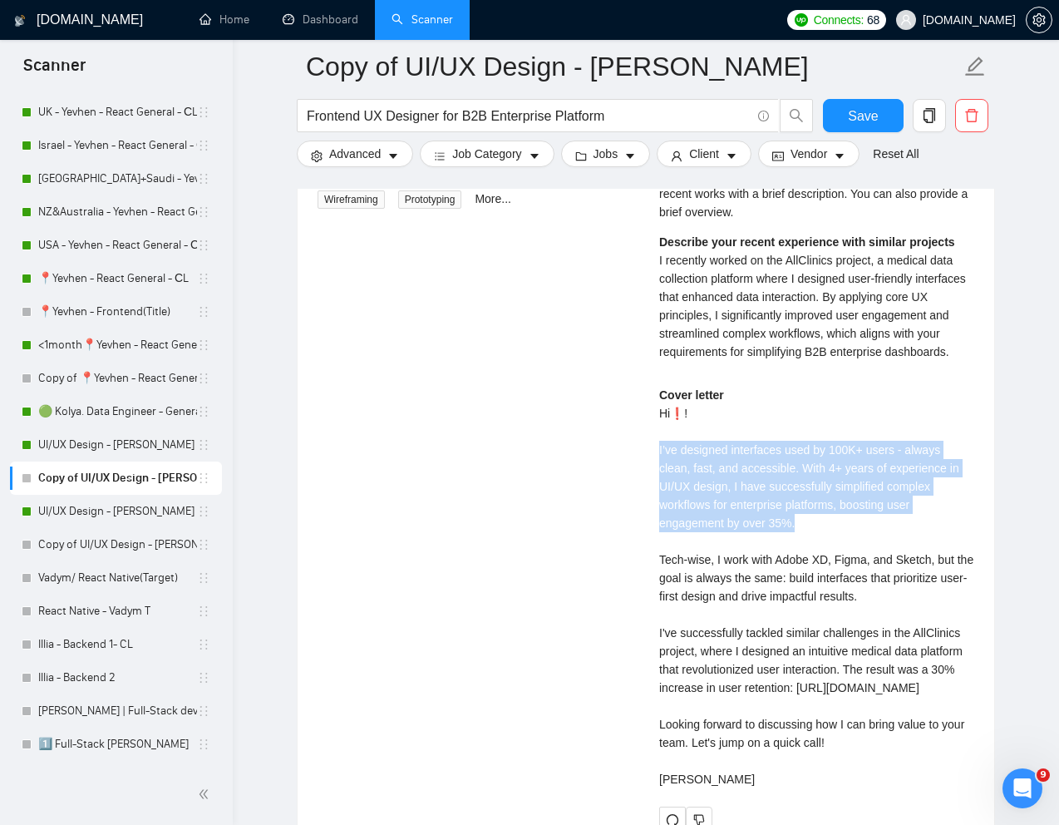
drag, startPoint x: 655, startPoint y: 449, endPoint x: 819, endPoint y: 526, distance: 181.2
click at [819, 526] on div "[PERSON_NAME] UI UX Designer | Senior UX UI Designer | UI | UX | Figma Designer…" at bounding box center [817, 433] width 342 height 797
copy div "I’ve designed interfaces used by 100K+ users - always clean, fast, and accessib…"
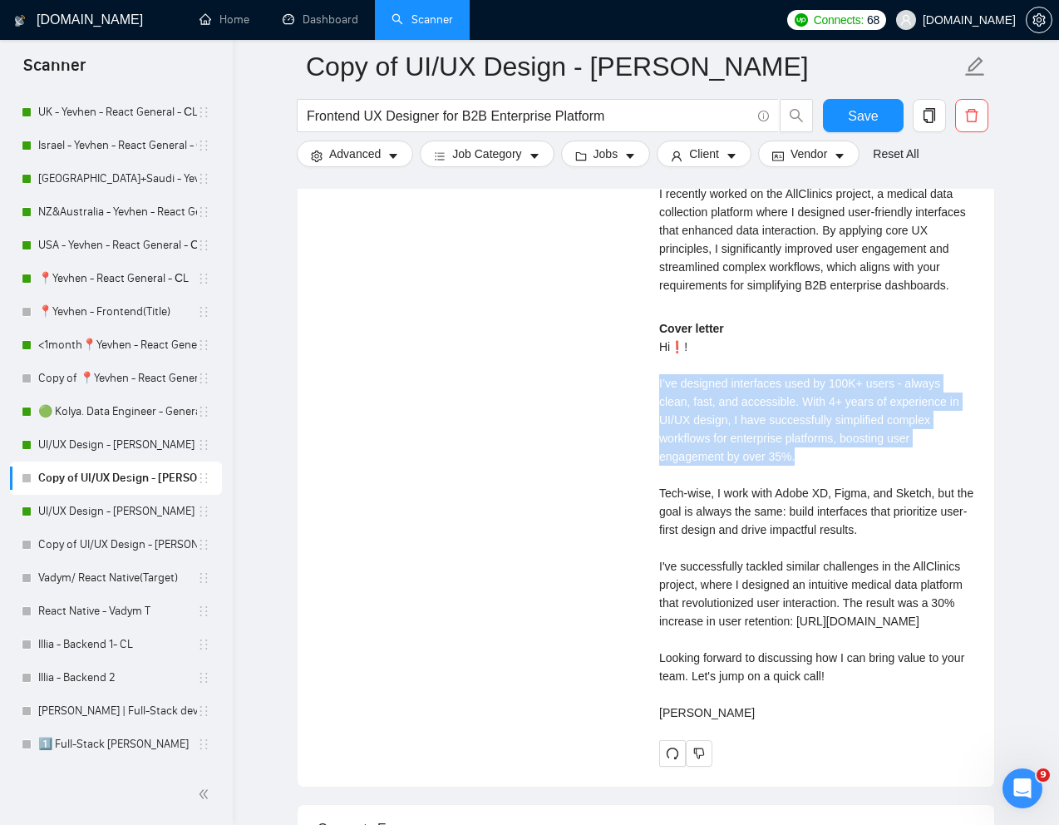
scroll to position [3552, 0]
